Goal: Information Seeking & Learning: Learn about a topic

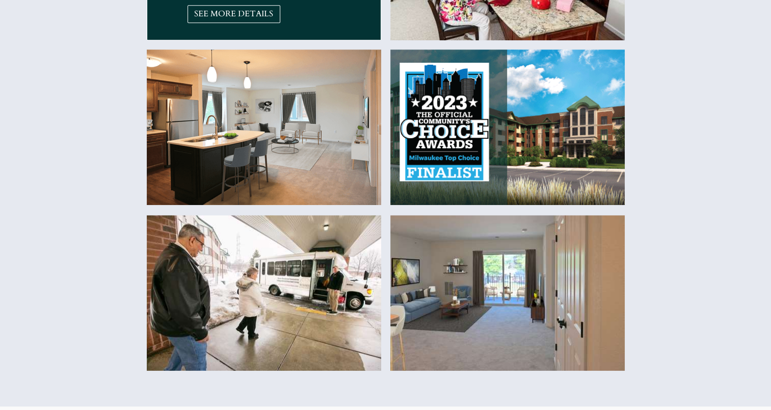
scroll to position [535, 0]
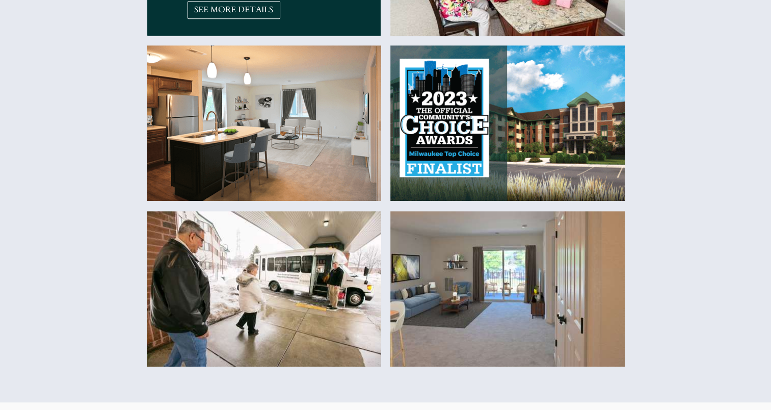
click at [326, 304] on img at bounding box center [264, 288] width 234 height 155
click at [247, 289] on img at bounding box center [264, 288] width 234 height 155
click at [212, 14] on span "SEE MORE DETAILS" at bounding box center [234, 10] width 92 height 10
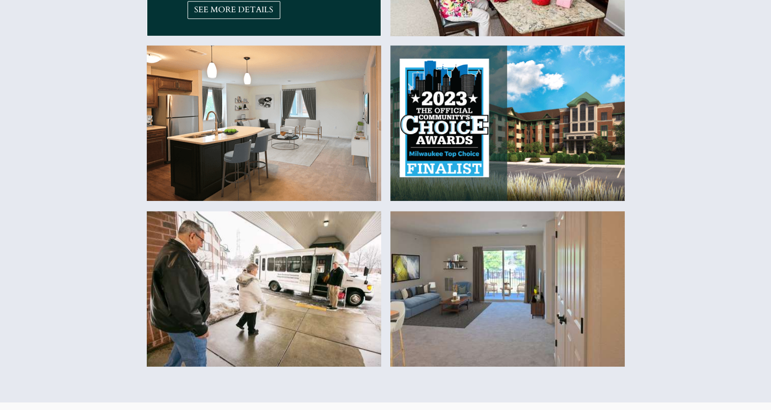
click at [363, 270] on img at bounding box center [264, 288] width 234 height 155
